Goal: Obtain resource: Download file/media

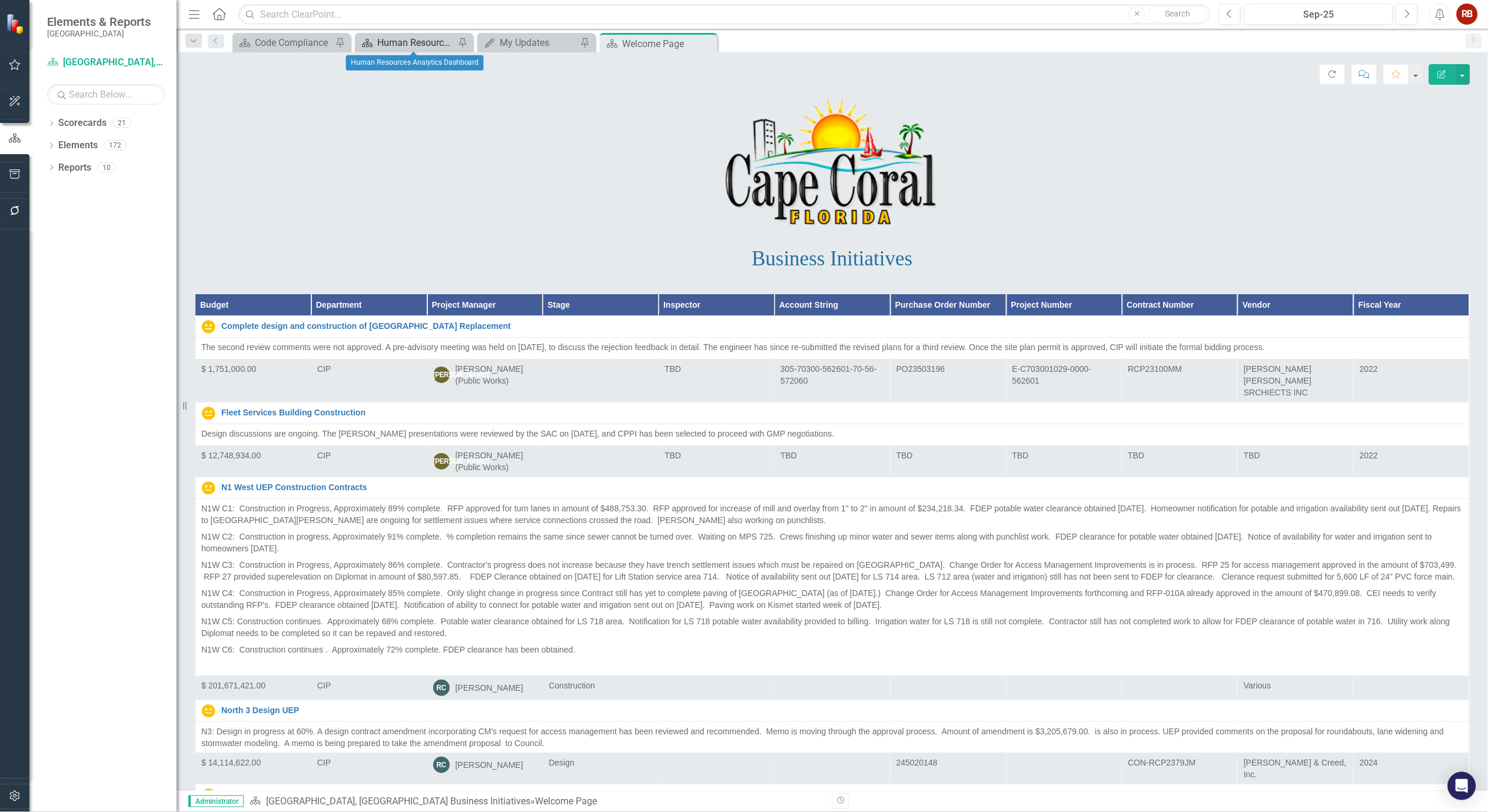
click at [415, 43] on div "Human Resources Analytics Dashboard" at bounding box center [416, 42] width 78 height 14
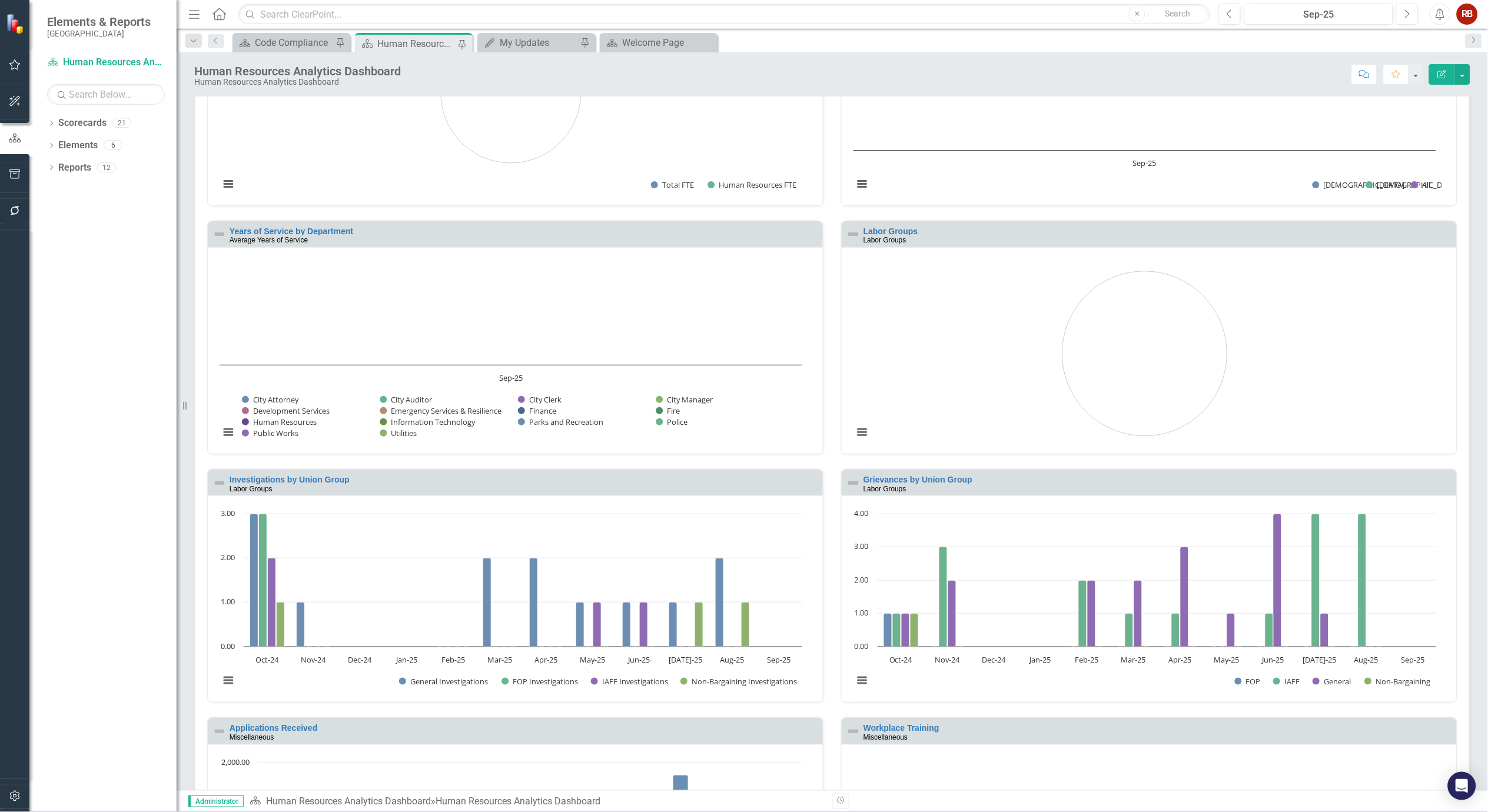
scroll to position [885, 0]
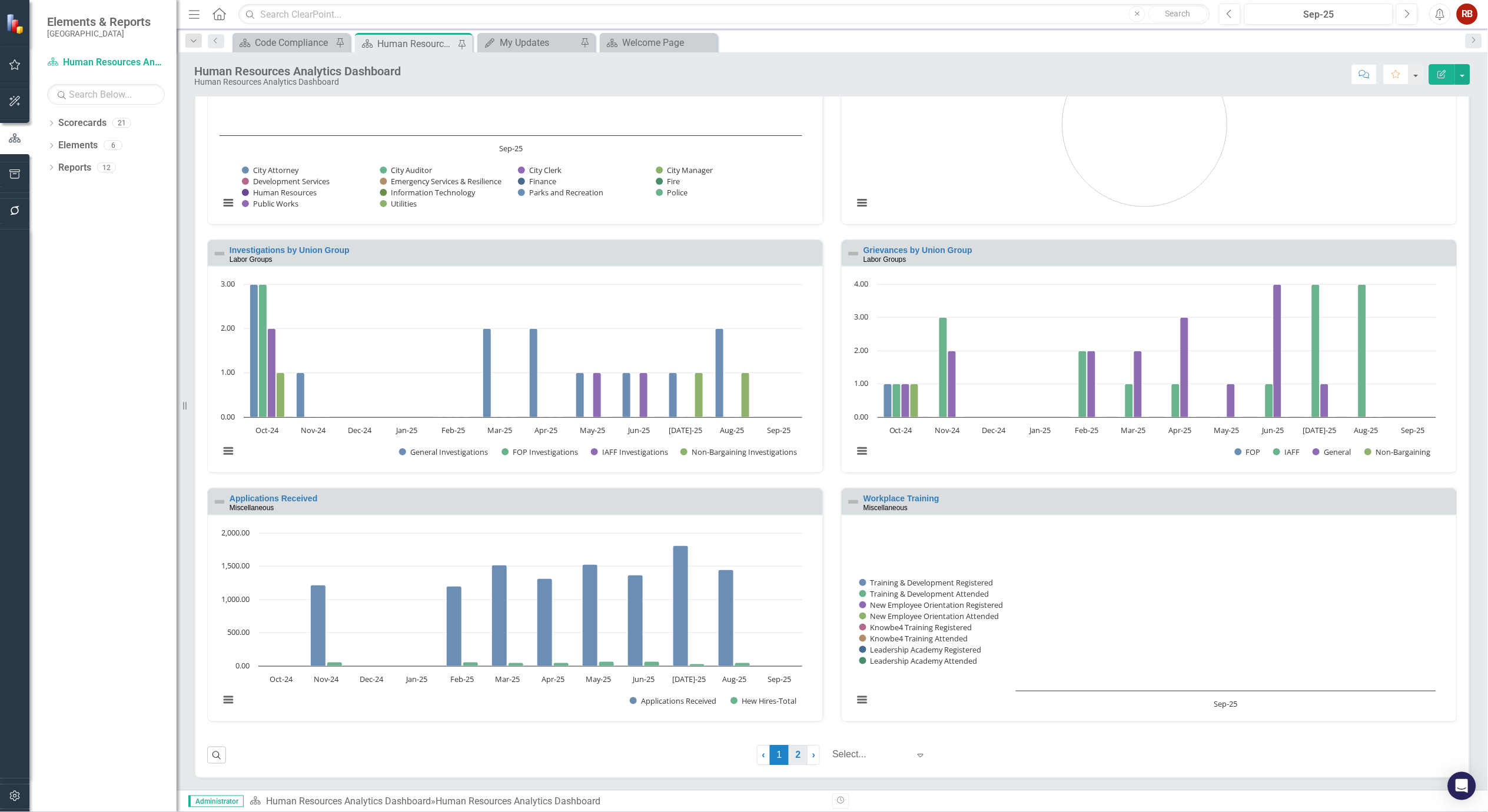
click at [789, 760] on link "2" at bounding box center [799, 755] width 19 height 20
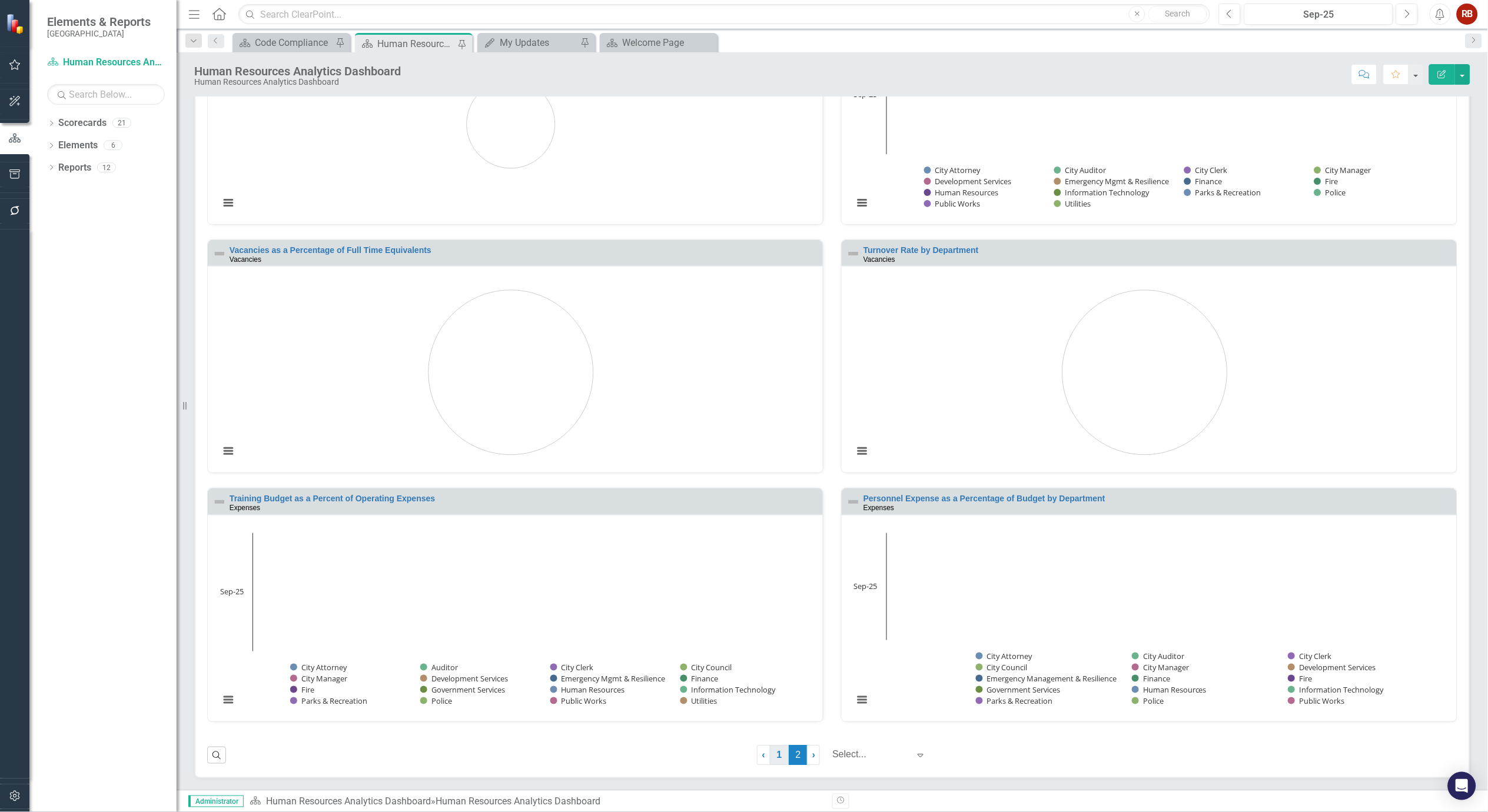
click at [775, 753] on link "1" at bounding box center [779, 755] width 19 height 20
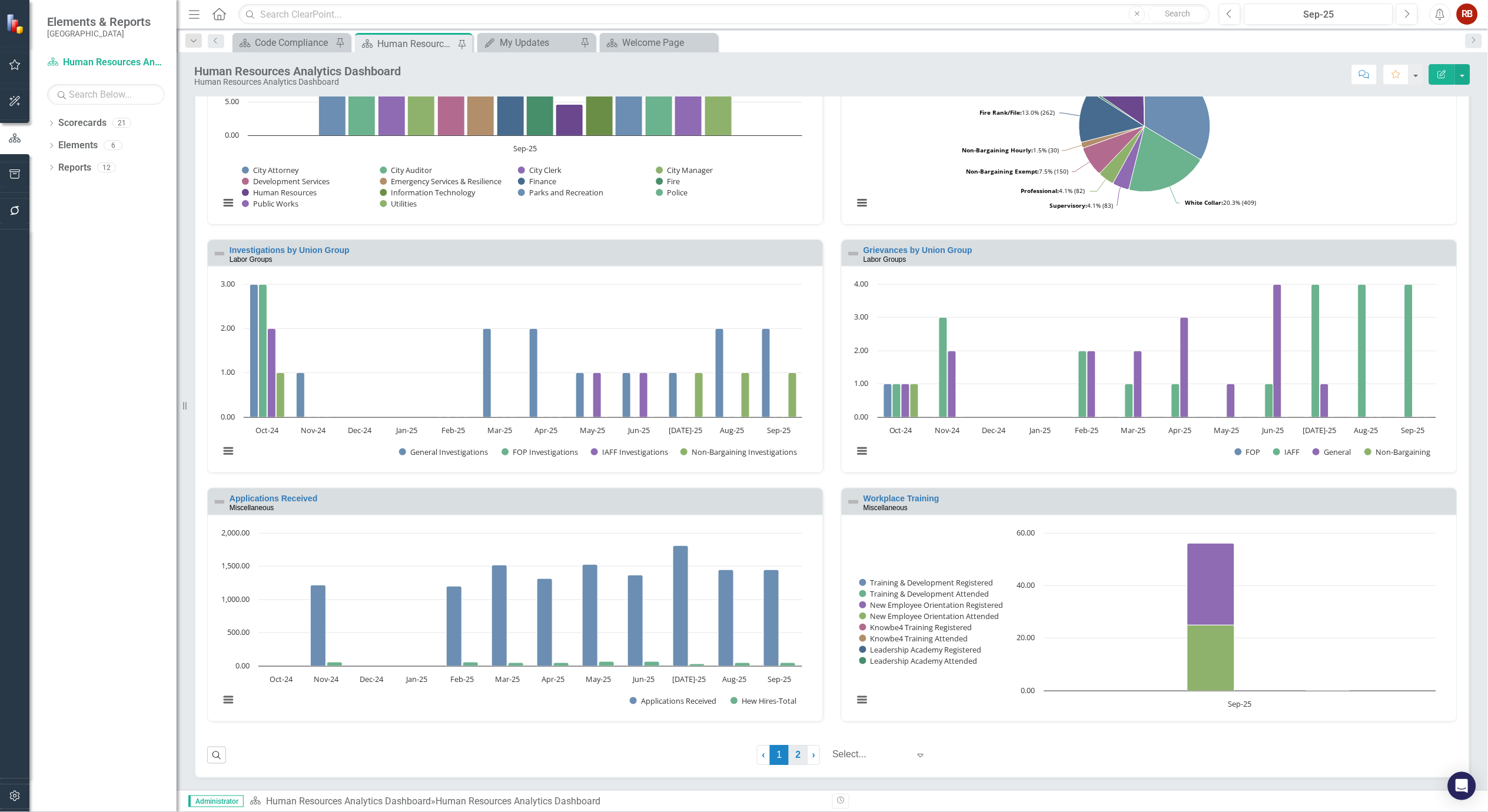
click at [792, 757] on link "2" at bounding box center [799, 755] width 19 height 20
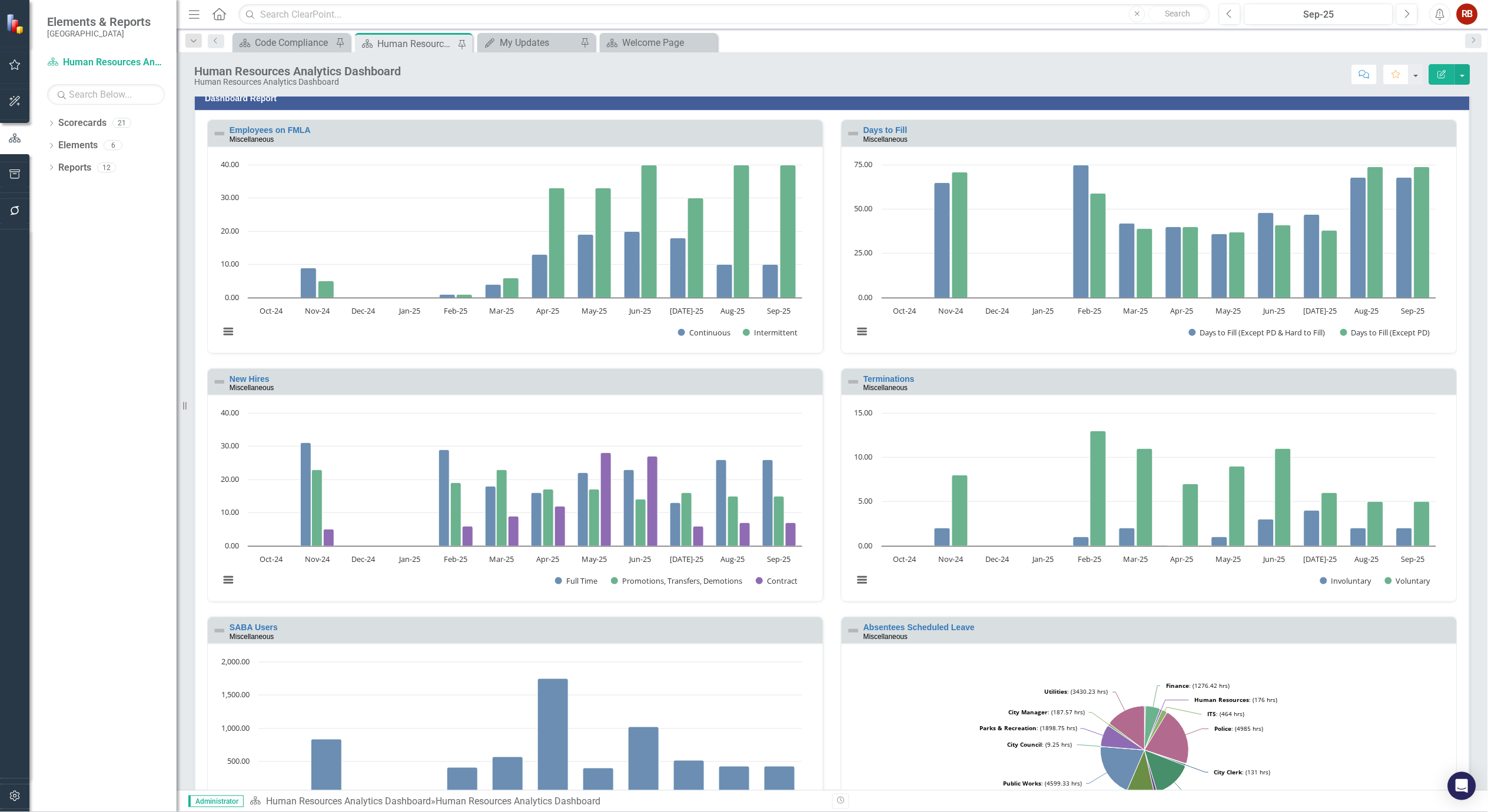
scroll to position [0, 0]
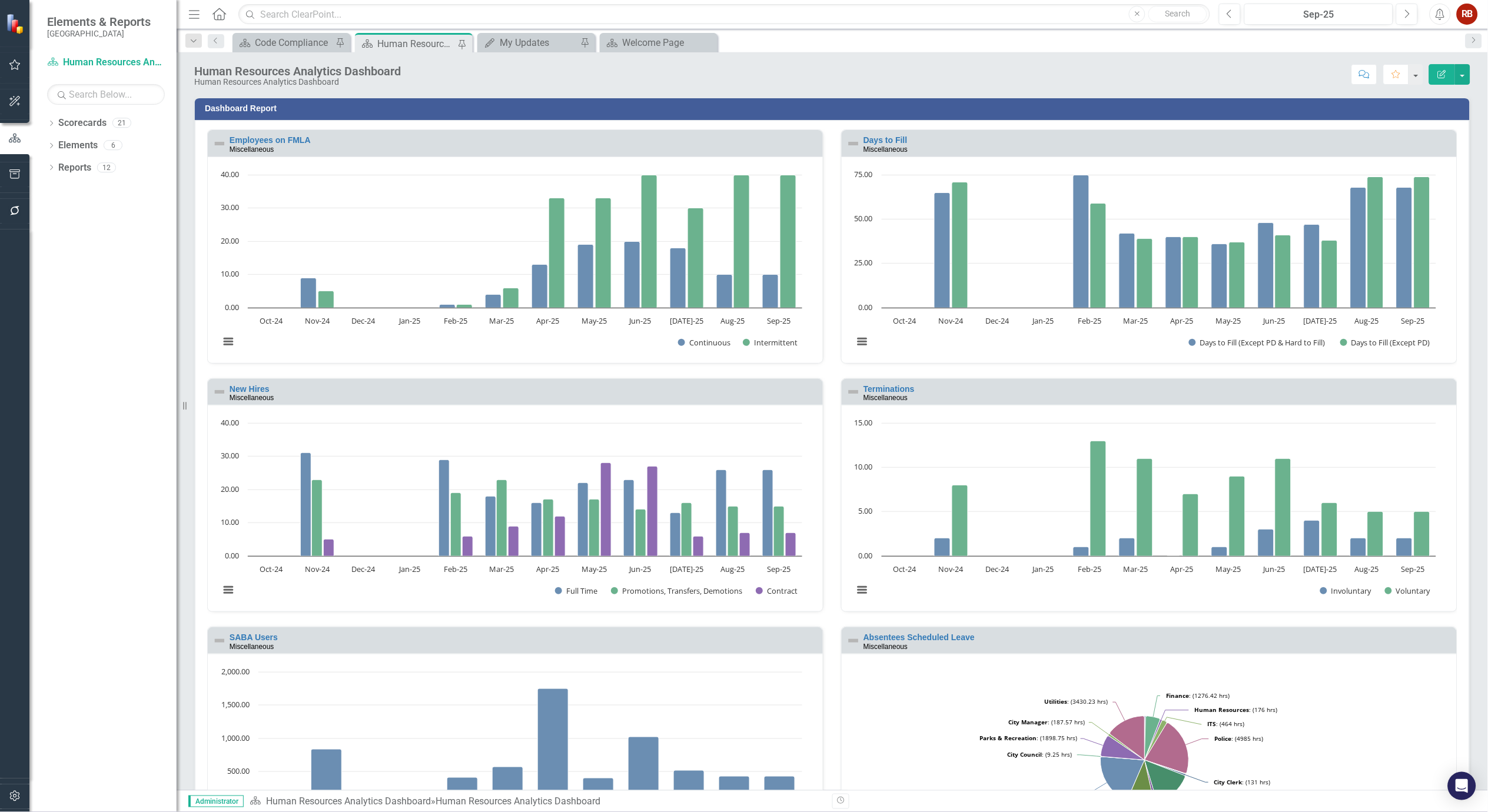
click at [25, 174] on button "button" at bounding box center [14, 175] width 26 height 25
click at [70, 80] on link "Briefing Books" at bounding box center [103, 73] width 147 height 14
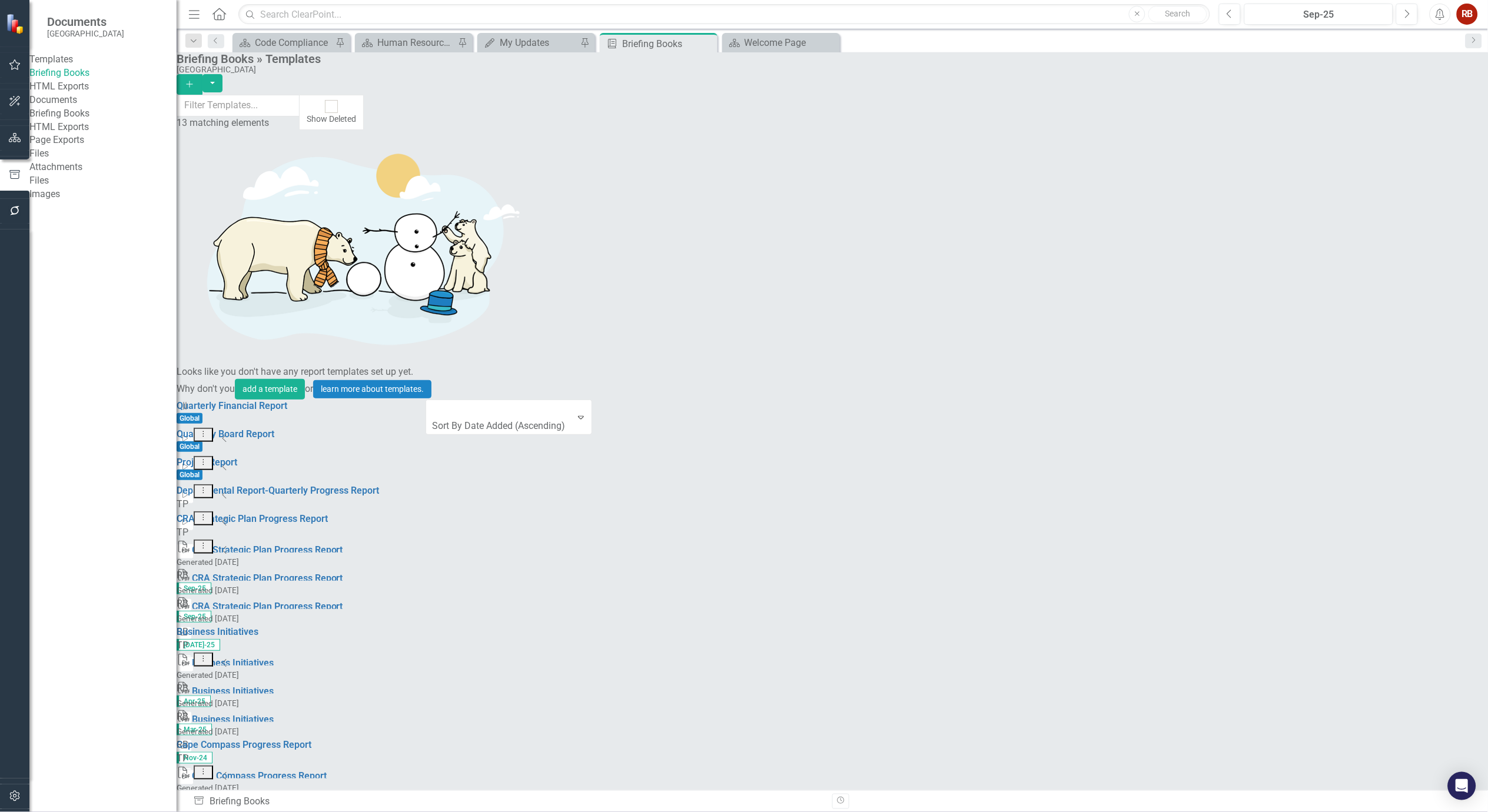
click at [1381, 610] on link "Start Run Template" at bounding box center [1390, 613] width 109 height 22
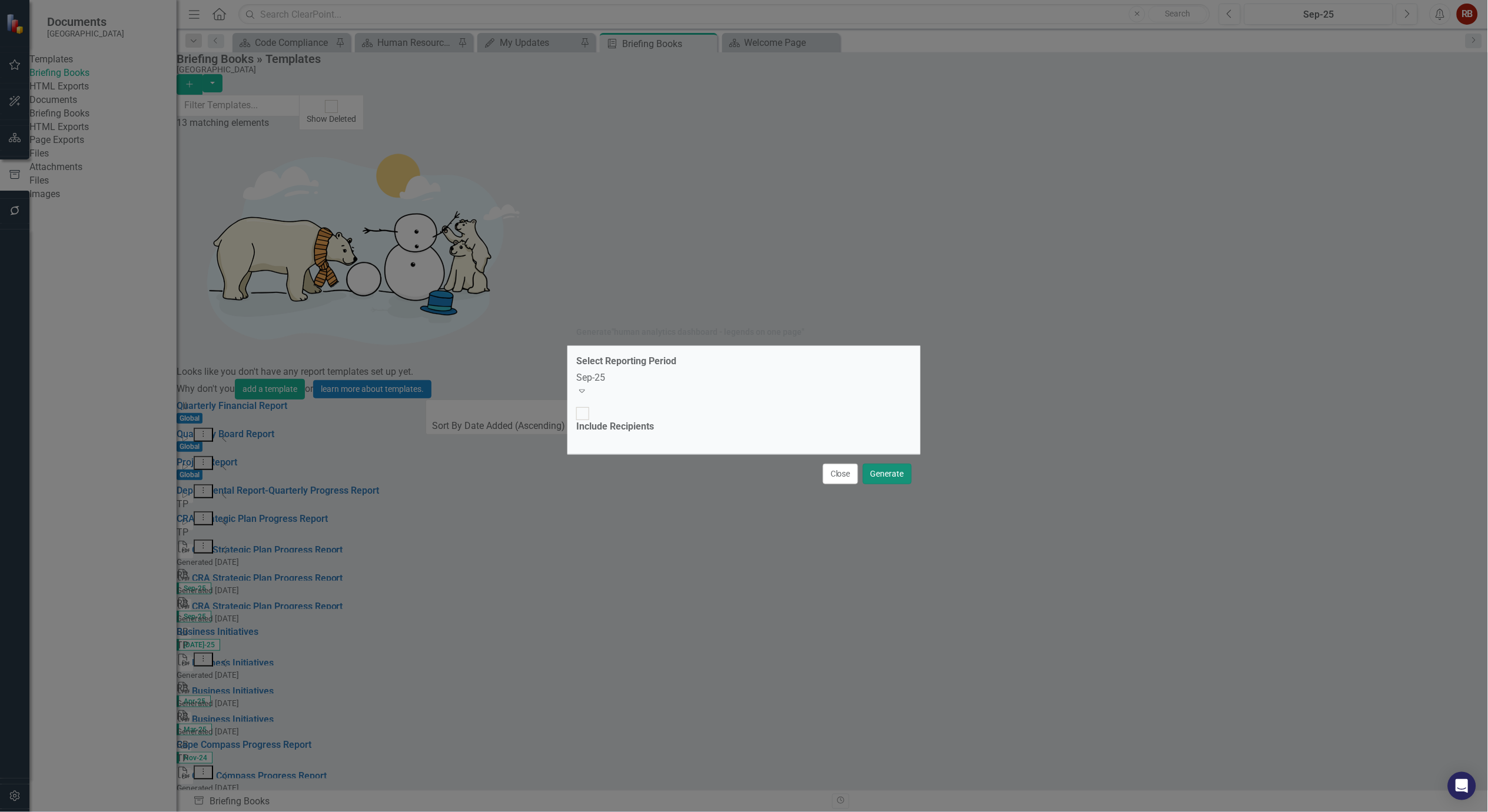
click at [899, 464] on button "Generate" at bounding box center [887, 474] width 49 height 20
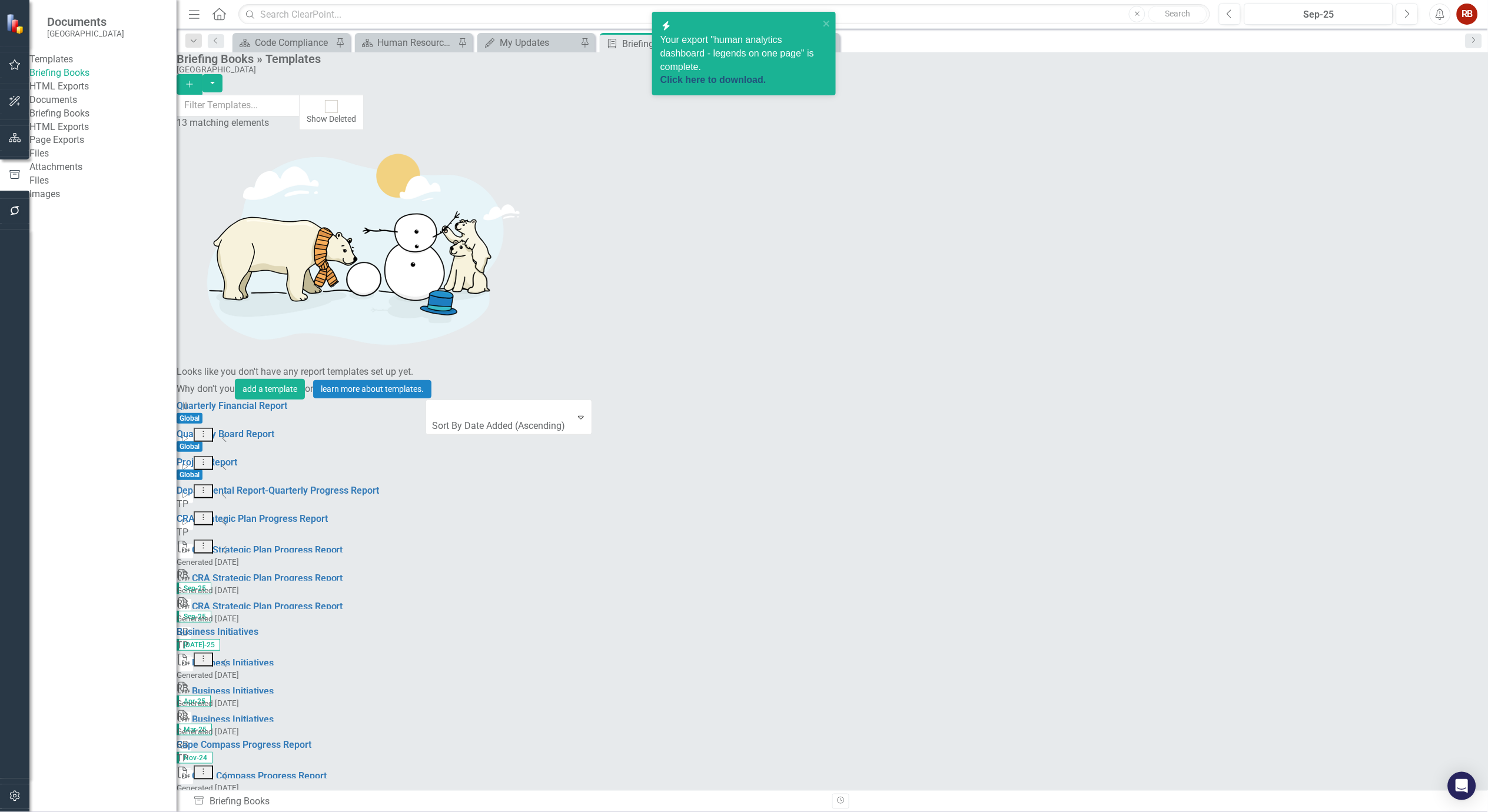
click at [714, 75] on link "Click here to download." at bounding box center [713, 80] width 106 height 10
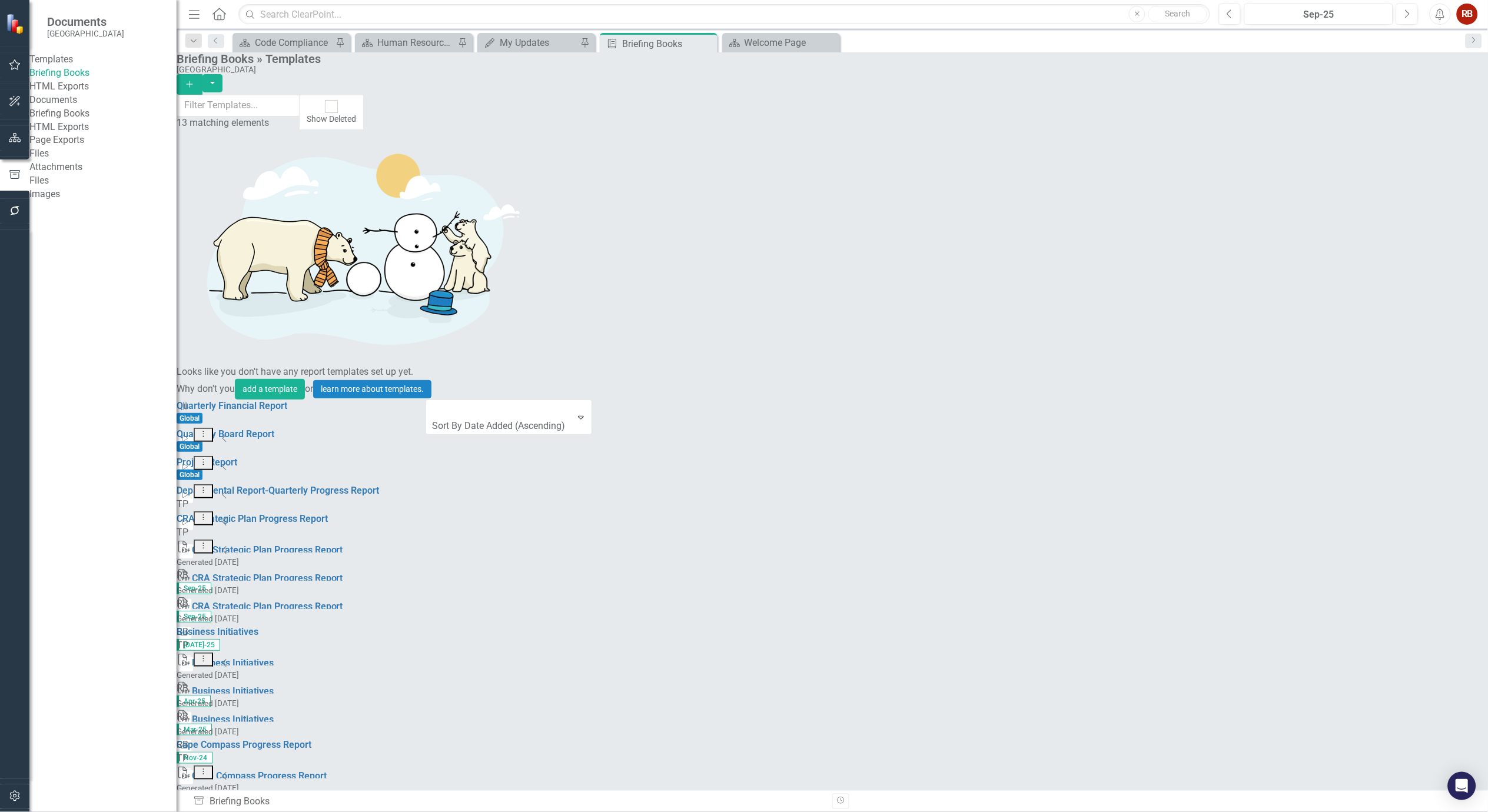
click at [84, 121] on link "Briefing Books" at bounding box center [103, 114] width 147 height 14
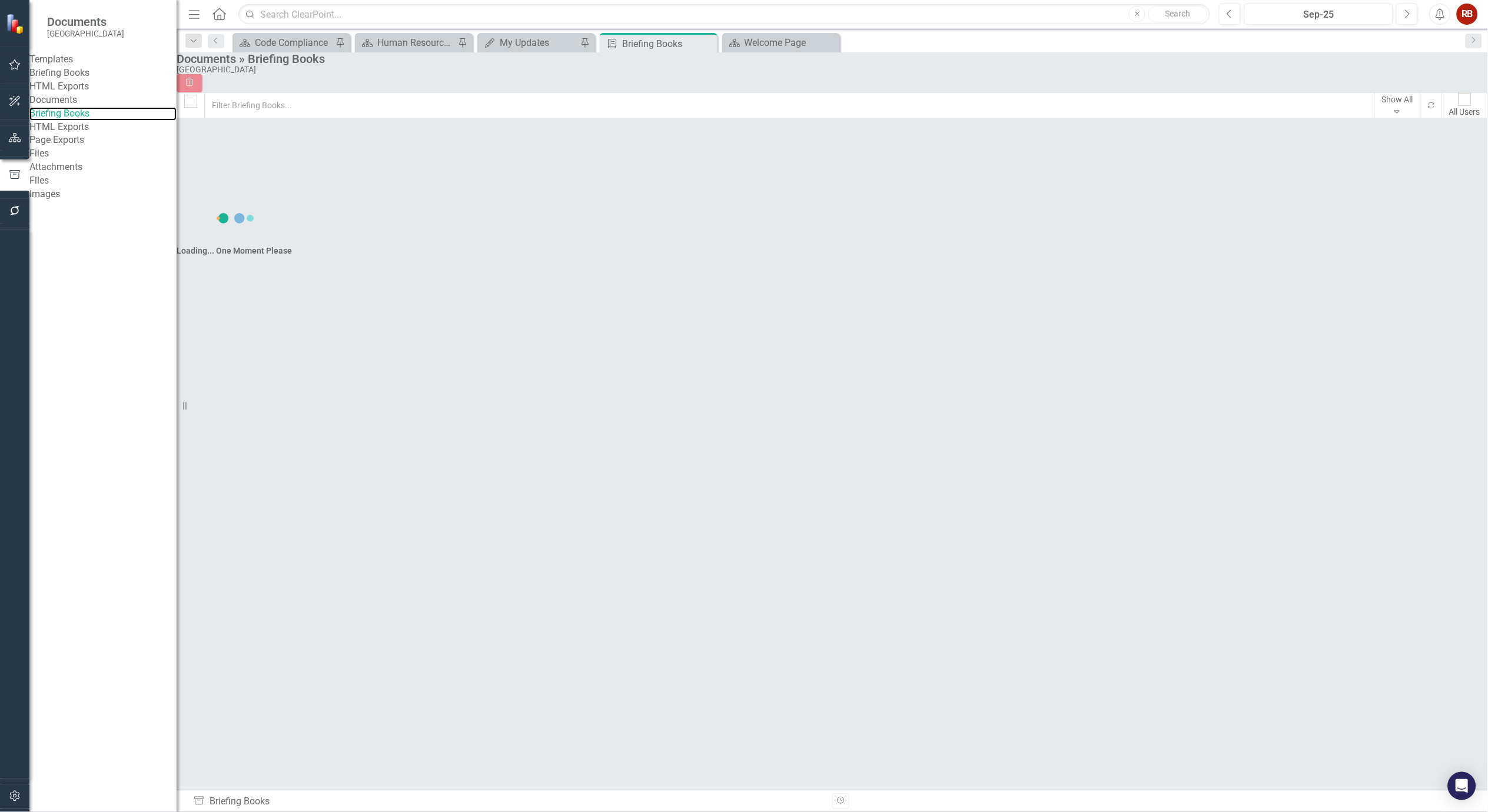
checkbox input "false"
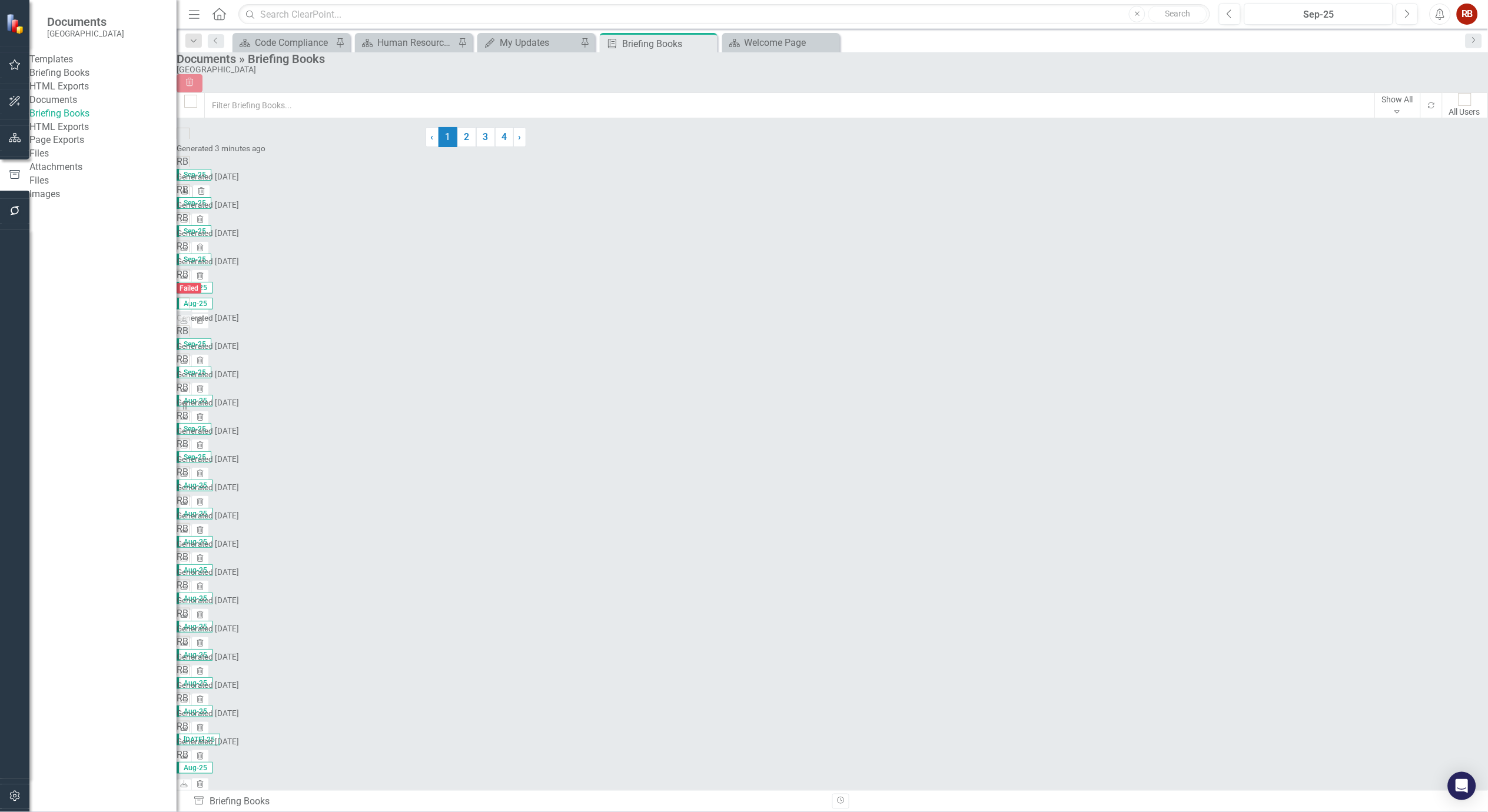
click at [189, 188] on icon "Download" at bounding box center [184, 192] width 9 height 7
click at [707, 44] on icon at bounding box center [708, 43] width 7 height 7
